Goal: Use online tool/utility: Utilize a website feature to perform a specific function

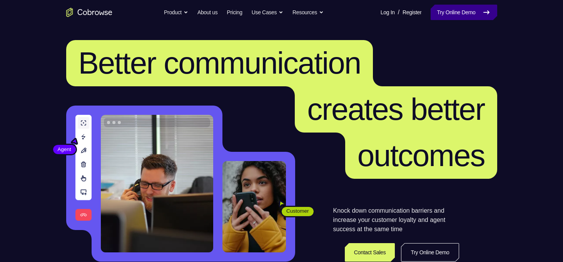
click at [465, 10] on link "Try Online Demo" at bounding box center [464, 12] width 66 height 15
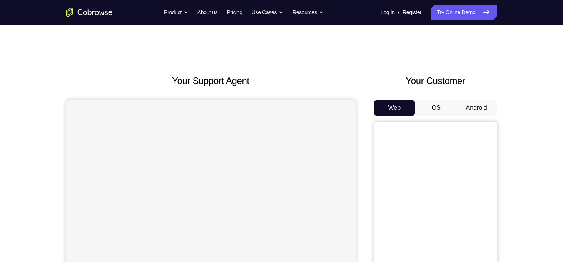
click at [466, 111] on button "Android" at bounding box center [476, 107] width 41 height 15
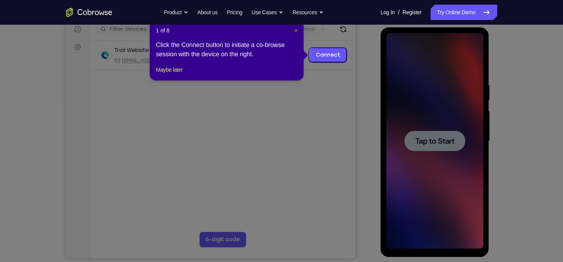
click at [295, 31] on span "×" at bounding box center [296, 30] width 3 height 6
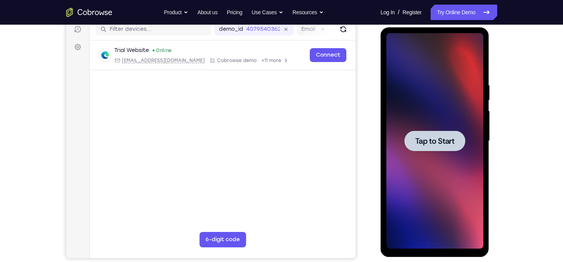
click at [424, 137] on span "Tap to Start" at bounding box center [435, 141] width 39 height 8
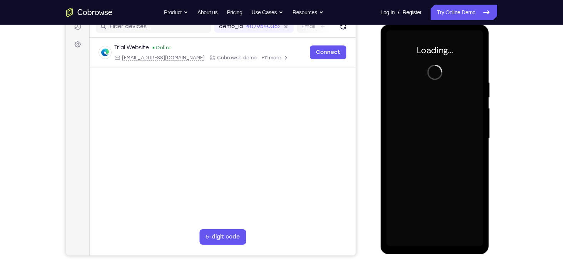
scroll to position [104, 0]
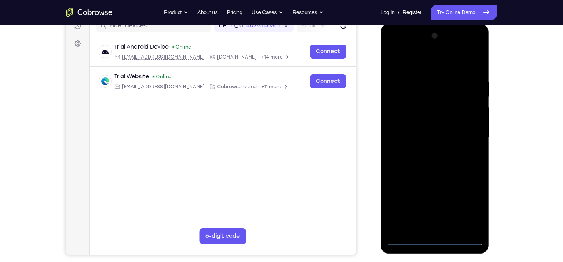
click at [433, 239] on div at bounding box center [435, 138] width 97 height 216
click at [469, 209] on div at bounding box center [435, 138] width 97 height 216
click at [432, 64] on div at bounding box center [435, 138] width 97 height 216
click at [467, 135] on div at bounding box center [435, 138] width 97 height 216
click at [422, 151] on div at bounding box center [435, 138] width 97 height 216
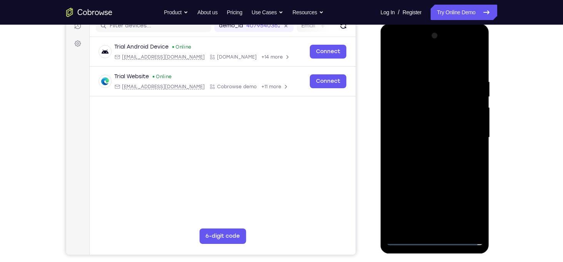
click at [446, 126] on div at bounding box center [435, 138] width 97 height 216
click at [440, 123] on div at bounding box center [435, 138] width 97 height 216
click at [443, 139] on div at bounding box center [435, 138] width 97 height 216
click at [441, 163] on div at bounding box center [435, 138] width 97 height 216
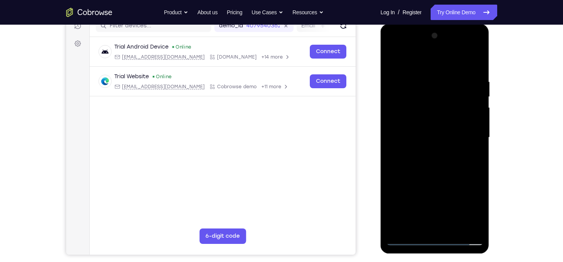
click at [473, 148] on div at bounding box center [435, 138] width 97 height 216
click at [477, 65] on div at bounding box center [435, 138] width 97 height 216
click at [475, 69] on div at bounding box center [435, 138] width 97 height 216
drag, startPoint x: 472, startPoint y: 151, endPoint x: 480, endPoint y: 189, distance: 38.3
click at [480, 189] on div at bounding box center [435, 138] width 97 height 216
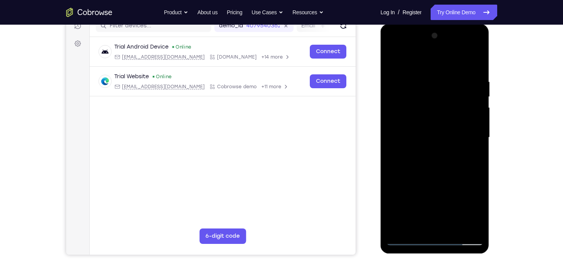
click at [476, 59] on div at bounding box center [435, 138] width 97 height 216
click at [392, 57] on div at bounding box center [435, 138] width 97 height 216
click at [446, 73] on div at bounding box center [435, 138] width 97 height 216
click at [460, 104] on div at bounding box center [435, 138] width 97 height 216
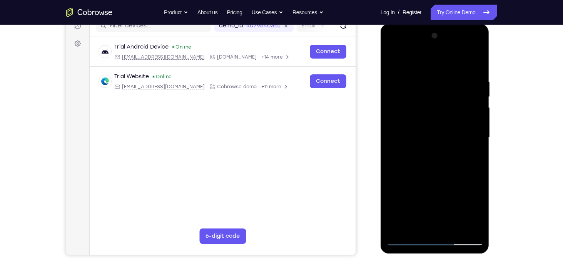
click at [474, 63] on div at bounding box center [435, 138] width 97 height 216
drag, startPoint x: 452, startPoint y: 119, endPoint x: 453, endPoint y: 62, distance: 57.4
click at [453, 62] on div at bounding box center [435, 138] width 97 height 216
drag, startPoint x: 452, startPoint y: 141, endPoint x: 448, endPoint y: 53, distance: 88.3
click at [448, 53] on div at bounding box center [435, 138] width 97 height 216
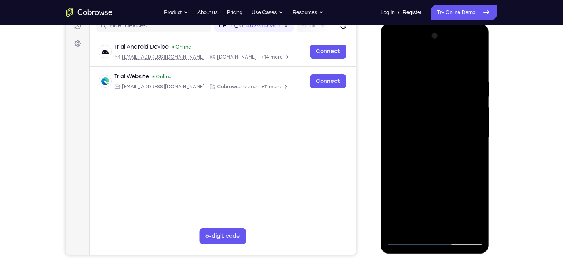
drag, startPoint x: 464, startPoint y: 186, endPoint x: 460, endPoint y: 147, distance: 38.7
click at [460, 147] on div at bounding box center [435, 138] width 97 height 216
click at [480, 127] on div at bounding box center [435, 138] width 97 height 216
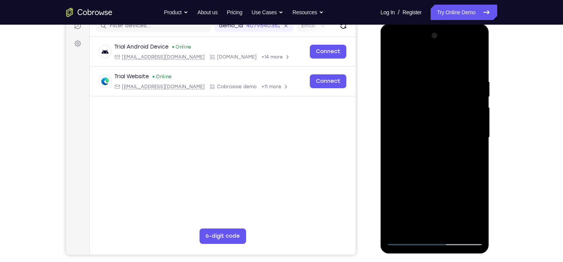
click at [480, 127] on div at bounding box center [435, 138] width 97 height 216
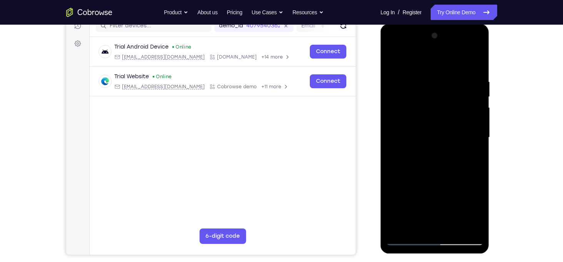
click at [480, 127] on div at bounding box center [435, 138] width 97 height 216
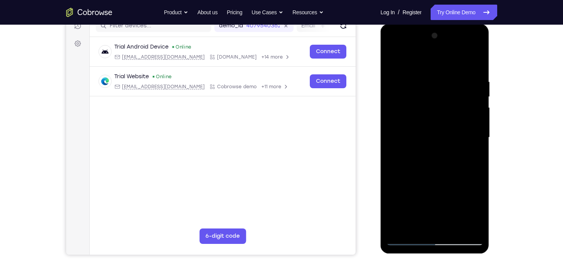
drag, startPoint x: 445, startPoint y: 197, endPoint x: 441, endPoint y: 105, distance: 91.7
click at [441, 105] on div at bounding box center [435, 138] width 97 height 216
drag, startPoint x: 445, startPoint y: 198, endPoint x: 429, endPoint y: 124, distance: 74.9
click at [429, 124] on div at bounding box center [435, 138] width 97 height 216
drag, startPoint x: 443, startPoint y: 188, endPoint x: 435, endPoint y: 109, distance: 78.9
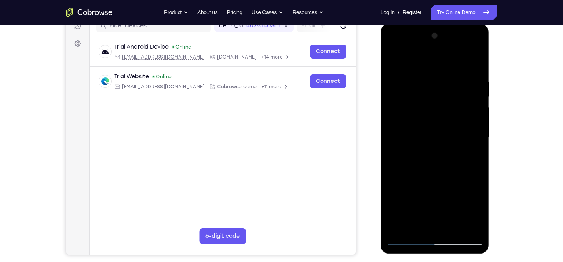
click at [435, 109] on div at bounding box center [435, 138] width 97 height 216
drag, startPoint x: 444, startPoint y: 151, endPoint x: 436, endPoint y: 114, distance: 38.4
click at [436, 114] on div at bounding box center [435, 138] width 97 height 216
drag, startPoint x: 451, startPoint y: 176, endPoint x: 437, endPoint y: 136, distance: 41.9
click at [437, 136] on div at bounding box center [435, 138] width 97 height 216
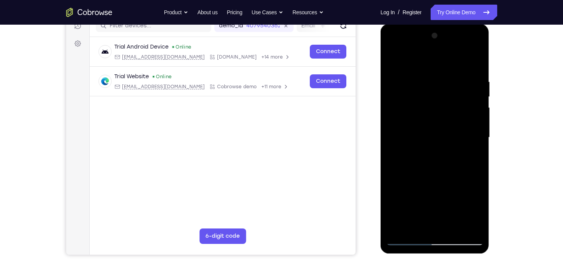
click at [455, 224] on div at bounding box center [435, 138] width 97 height 216
click at [437, 174] on div at bounding box center [435, 138] width 97 height 216
click at [444, 130] on div at bounding box center [435, 138] width 97 height 216
click at [442, 178] on div at bounding box center [435, 138] width 97 height 216
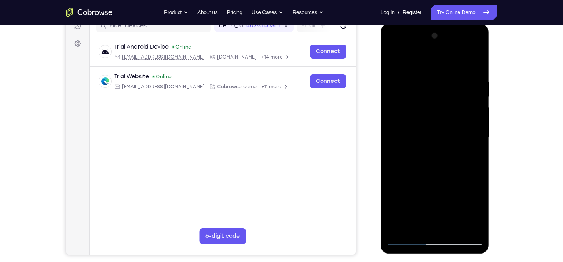
click at [398, 59] on div at bounding box center [435, 138] width 97 height 216
click at [457, 228] on div at bounding box center [435, 138] width 97 height 216
click at [437, 132] on div at bounding box center [435, 138] width 97 height 216
click at [474, 156] on div at bounding box center [435, 138] width 97 height 216
click at [391, 61] on div at bounding box center [435, 138] width 97 height 216
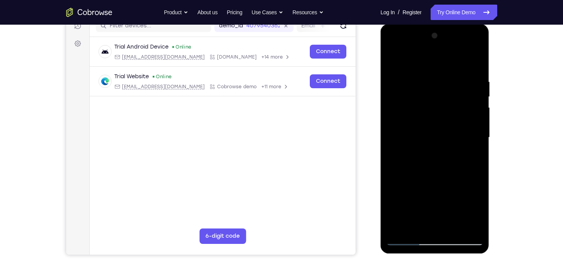
click at [391, 61] on div at bounding box center [435, 138] width 97 height 216
drag, startPoint x: 434, startPoint y: 181, endPoint x: 446, endPoint y: 91, distance: 90.5
click at [446, 91] on div at bounding box center [435, 138] width 97 height 216
drag, startPoint x: 446, startPoint y: 91, endPoint x: 467, endPoint y: 31, distance: 63.5
click at [467, 31] on div at bounding box center [435, 138] width 97 height 216
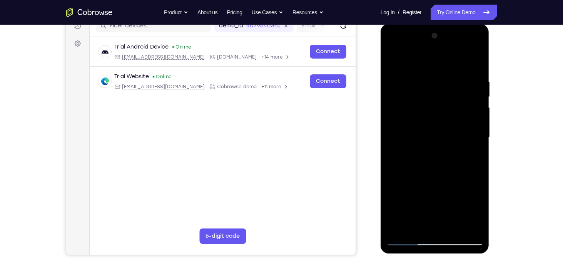
drag, startPoint x: 435, startPoint y: 183, endPoint x: 442, endPoint y: 117, distance: 66.6
click at [442, 117] on div at bounding box center [435, 138] width 97 height 216
drag, startPoint x: 442, startPoint y: 117, endPoint x: 436, endPoint y: 15, distance: 101.8
click at [436, 24] on html "Online web based iOS Simulators and Android Emulators. Run iPhone, iPad, Mobile…" at bounding box center [436, 139] width 110 height 231
drag, startPoint x: 443, startPoint y: 103, endPoint x: 444, endPoint y: -19, distance: 122.1
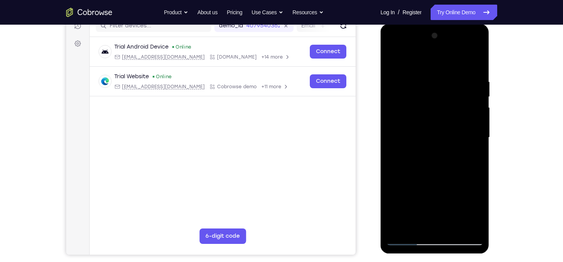
click at [444, 24] on html "Online web based iOS Simulators and Android Emulators. Run iPhone, iPad, Mobile…" at bounding box center [436, 139] width 110 height 231
drag, startPoint x: 446, startPoint y: 85, endPoint x: 459, endPoint y: 186, distance: 102.1
click at [459, 186] on div at bounding box center [435, 138] width 97 height 216
drag, startPoint x: 456, startPoint y: 109, endPoint x: 458, endPoint y: 170, distance: 60.9
click at [458, 170] on div at bounding box center [435, 138] width 97 height 216
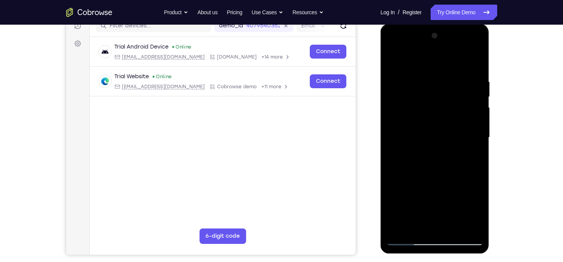
drag, startPoint x: 460, startPoint y: 189, endPoint x: 458, endPoint y: 105, distance: 84.0
click at [462, 117] on div at bounding box center [435, 138] width 97 height 216
click at [477, 125] on div at bounding box center [435, 138] width 97 height 216
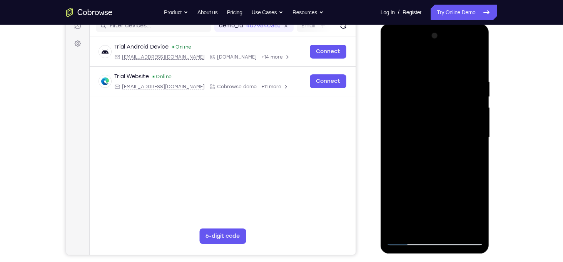
click at [477, 125] on div at bounding box center [435, 138] width 97 height 216
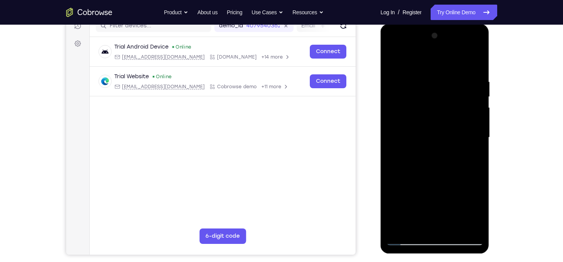
click at [477, 125] on div at bounding box center [435, 138] width 97 height 216
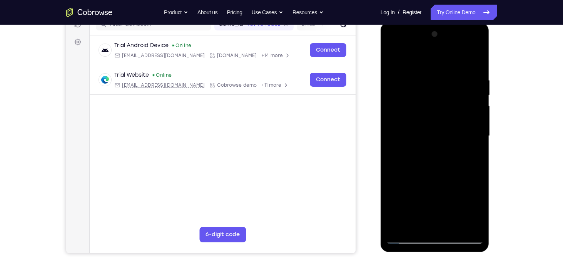
drag, startPoint x: 464, startPoint y: 141, endPoint x: 474, endPoint y: 45, distance: 96.4
click at [474, 45] on div at bounding box center [435, 136] width 97 height 216
drag, startPoint x: 471, startPoint y: 94, endPoint x: 461, endPoint y: -32, distance: 126.7
click at [461, 22] on html "Online web based iOS Simulators and Android Emulators. Run iPhone, iPad, Mobile…" at bounding box center [436, 137] width 110 height 231
click at [477, 140] on div at bounding box center [435, 136] width 97 height 216
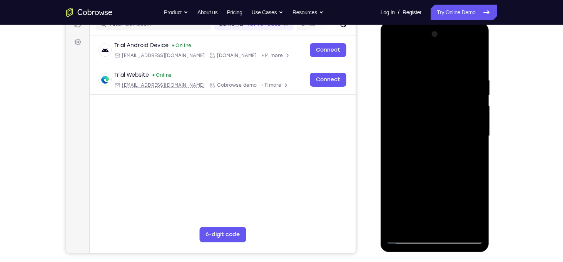
click at [477, 140] on div at bounding box center [435, 136] width 97 height 216
click at [478, 141] on div at bounding box center [435, 136] width 97 height 216
drag, startPoint x: 466, startPoint y: 94, endPoint x: 461, endPoint y: 55, distance: 39.6
click at [462, 57] on div at bounding box center [435, 136] width 97 height 216
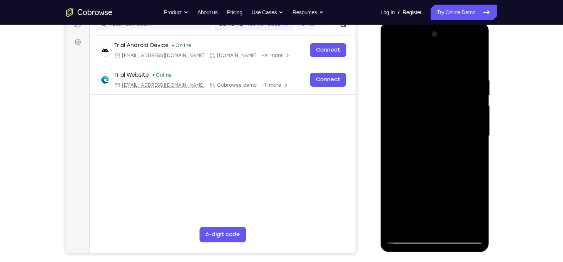
drag, startPoint x: 457, startPoint y: 97, endPoint x: 464, endPoint y: 62, distance: 36.0
click at [464, 62] on div at bounding box center [435, 136] width 97 height 216
drag, startPoint x: 454, startPoint y: 156, endPoint x: 451, endPoint y: 85, distance: 70.2
click at [451, 85] on div at bounding box center [435, 136] width 97 height 216
click at [479, 131] on div at bounding box center [435, 136] width 97 height 216
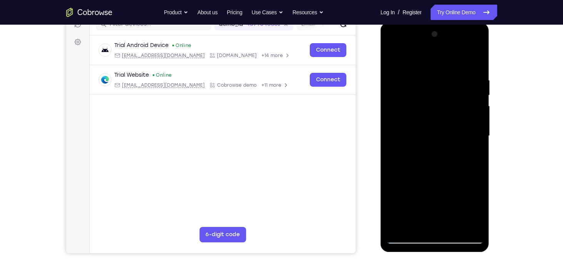
click at [479, 131] on div at bounding box center [435, 136] width 97 height 216
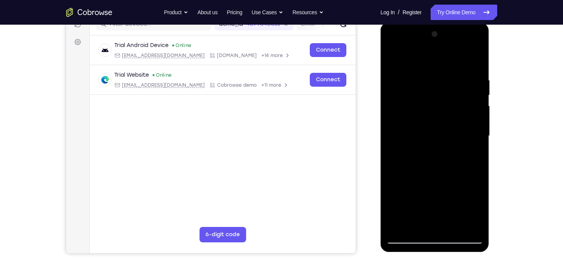
click at [479, 131] on div at bounding box center [435, 136] width 97 height 216
click at [479, 22] on div at bounding box center [435, 22] width 109 height 0
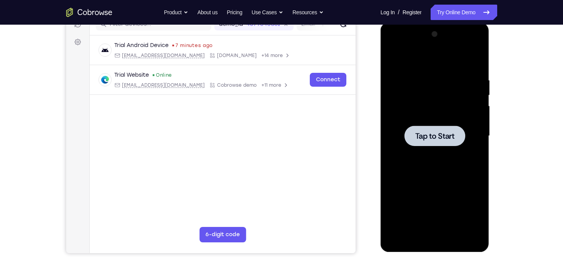
click at [431, 143] on div at bounding box center [435, 136] width 61 height 20
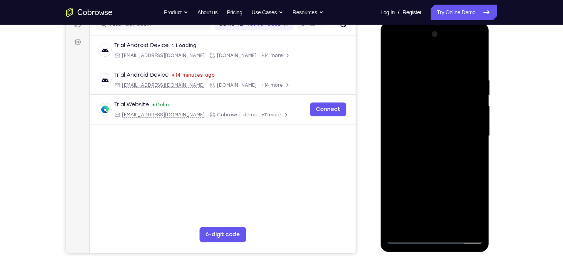
click at [435, 235] on div at bounding box center [435, 136] width 97 height 216
click at [433, 233] on div at bounding box center [435, 136] width 97 height 216
click at [437, 231] on div at bounding box center [435, 136] width 97 height 216
click at [440, 237] on div at bounding box center [435, 136] width 97 height 216
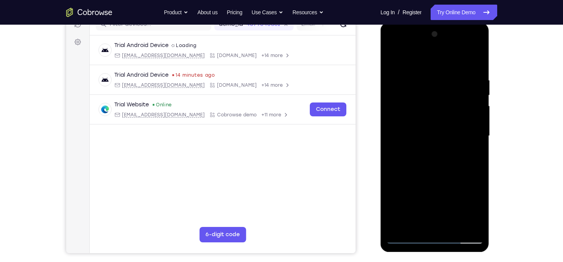
click at [440, 237] on div at bounding box center [435, 136] width 97 height 216
click at [471, 198] on div at bounding box center [435, 136] width 97 height 216
click at [415, 59] on div at bounding box center [435, 136] width 97 height 216
click at [469, 132] on div at bounding box center [435, 136] width 97 height 216
click at [430, 146] on div at bounding box center [435, 136] width 97 height 216
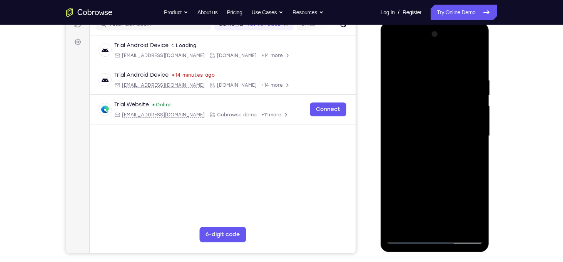
click at [437, 126] on div at bounding box center [435, 136] width 97 height 216
click at [437, 117] on div at bounding box center [435, 136] width 97 height 216
click at [436, 106] on div at bounding box center [435, 136] width 97 height 216
click at [427, 119] on div at bounding box center [435, 136] width 97 height 216
click at [431, 136] on div at bounding box center [435, 136] width 97 height 216
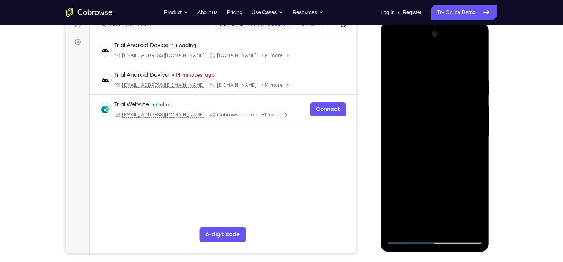
click at [474, 70] on div at bounding box center [435, 136] width 97 height 216
click at [477, 227] on div at bounding box center [435, 136] width 97 height 216
click at [424, 75] on div at bounding box center [435, 136] width 97 height 216
click at [476, 62] on div at bounding box center [435, 136] width 97 height 216
drag, startPoint x: 470, startPoint y: 75, endPoint x: 396, endPoint y: 81, distance: 74.2
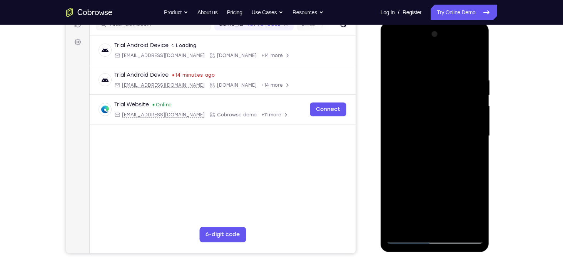
click at [396, 81] on div at bounding box center [435, 136] width 97 height 216
click at [453, 227] on div at bounding box center [435, 136] width 97 height 216
click at [439, 179] on div at bounding box center [435, 136] width 97 height 216
click at [398, 46] on div at bounding box center [435, 136] width 97 height 216
click at [406, 112] on div at bounding box center [435, 136] width 97 height 216
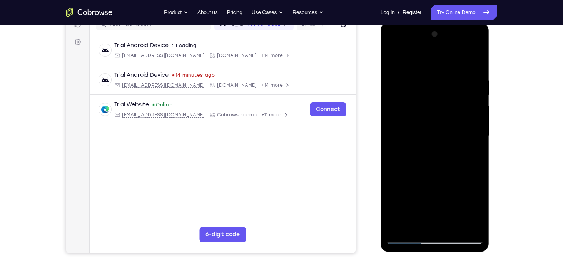
click at [477, 161] on div at bounding box center [435, 136] width 97 height 216
click at [477, 166] on div at bounding box center [435, 136] width 97 height 216
click at [476, 166] on div at bounding box center [435, 136] width 97 height 216
click at [394, 165] on div at bounding box center [435, 136] width 97 height 216
click at [479, 163] on div at bounding box center [435, 136] width 97 height 216
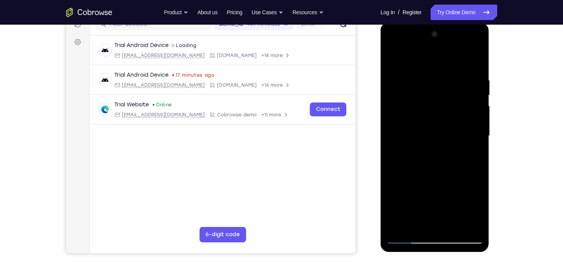
click at [479, 163] on div at bounding box center [435, 136] width 97 height 216
click at [476, 164] on div at bounding box center [435, 136] width 97 height 216
click at [478, 164] on div at bounding box center [435, 136] width 97 height 216
drag, startPoint x: 472, startPoint y: 185, endPoint x: 471, endPoint y: 179, distance: 5.8
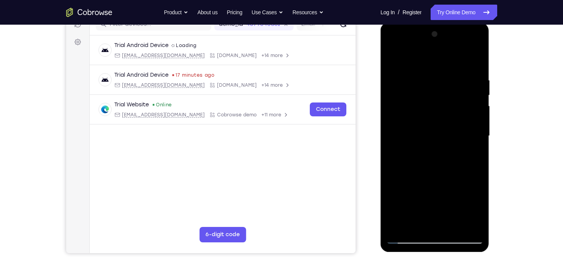
click at [471, 184] on div at bounding box center [435, 136] width 97 height 216
click at [478, 166] on div at bounding box center [435, 136] width 97 height 216
drag, startPoint x: 458, startPoint y: 200, endPoint x: 455, endPoint y: 128, distance: 72.1
drag, startPoint x: 455, startPoint y: 128, endPoint x: 476, endPoint y: 139, distance: 24.3
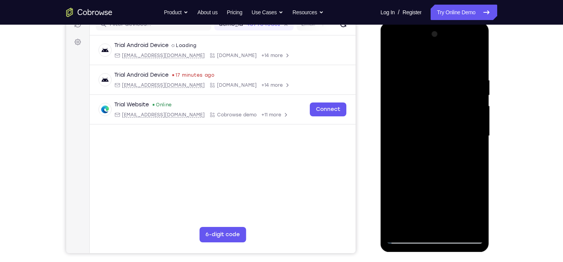
click at [476, 139] on div at bounding box center [435, 136] width 97 height 216
drag, startPoint x: 462, startPoint y: 128, endPoint x: 457, endPoint y: 173, distance: 44.9
click at [457, 173] on div at bounding box center [435, 136] width 97 height 216
click at [481, 141] on div at bounding box center [435, 136] width 97 height 216
